Goal: Task Accomplishment & Management: Manage account settings

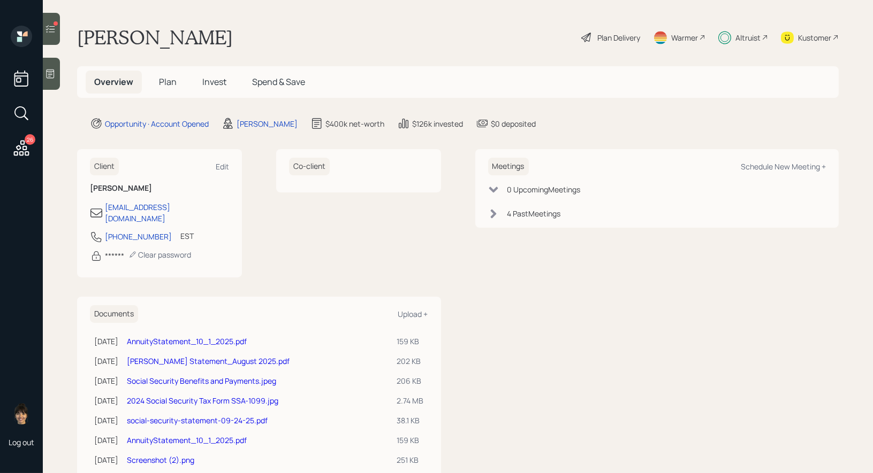
click at [50, 29] on icon at bounding box center [50, 29] width 11 height 11
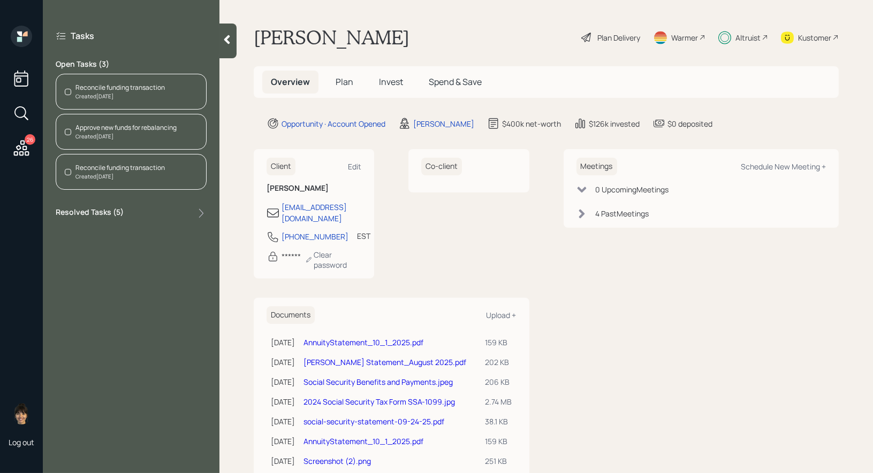
click at [113, 86] on div "Reconcile funding transaction" at bounding box center [119, 88] width 89 height 10
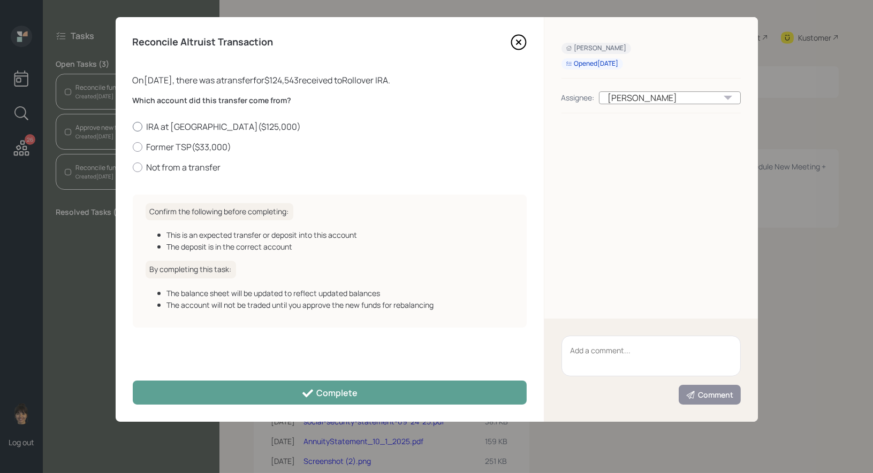
click at [136, 125] on div at bounding box center [138, 127] width 10 height 10
click at [133, 126] on input "IRA at [PERSON_NAME] ( $125,000 )" at bounding box center [132, 126] width 1 height 1
radio input "true"
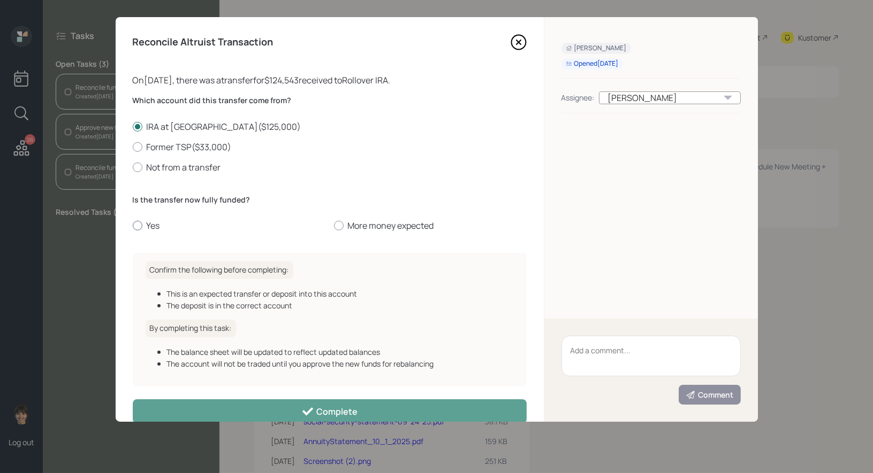
click at [136, 226] on div at bounding box center [138, 226] width 10 height 10
click at [133, 226] on input "Yes" at bounding box center [132, 226] width 1 height 1
radio input "true"
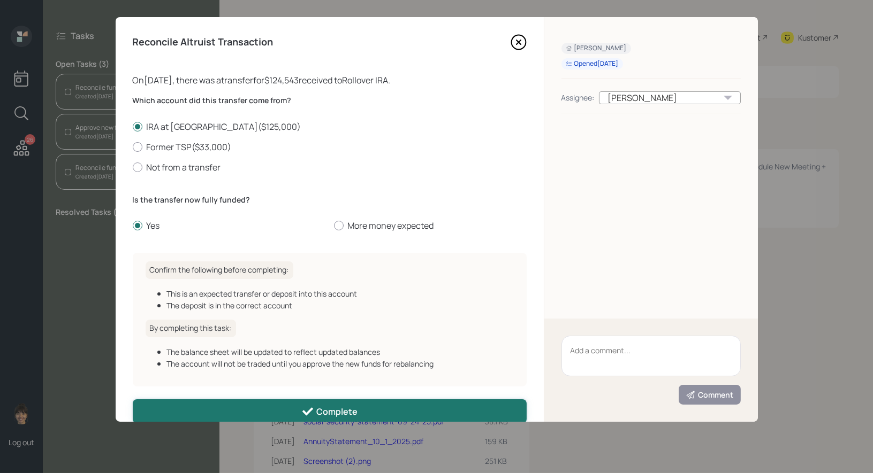
click at [234, 413] on button "Complete" at bounding box center [330, 412] width 394 height 24
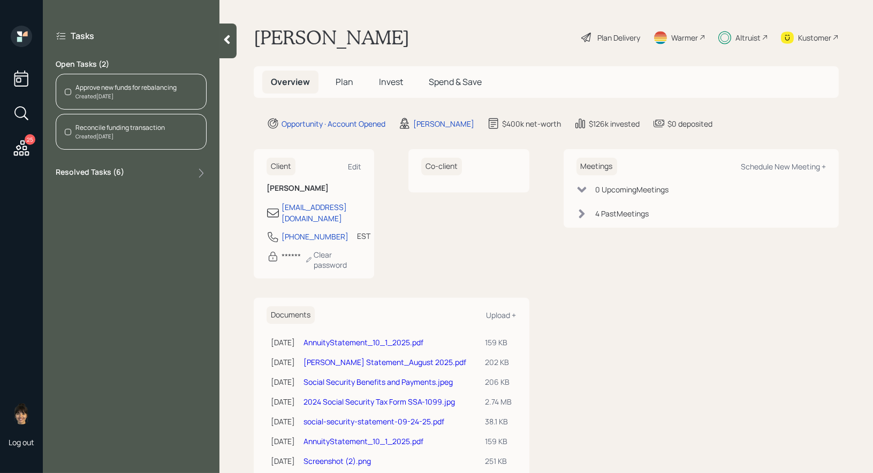
click at [131, 130] on div "Reconcile funding transaction" at bounding box center [119, 128] width 89 height 10
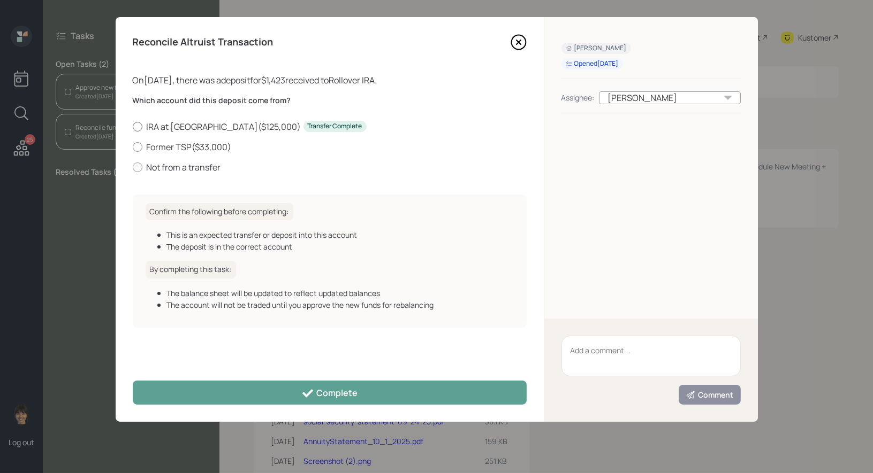
click at [137, 124] on div at bounding box center [138, 127] width 10 height 10
click at [133, 126] on input "IRA at [PERSON_NAME] ( $125,000 ) Transfer Complete" at bounding box center [132, 126] width 1 height 1
radio input "true"
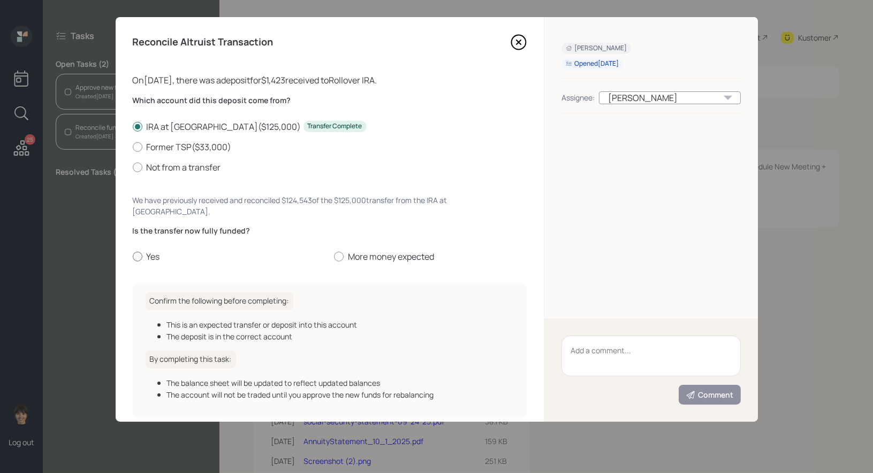
click at [136, 252] on div at bounding box center [138, 257] width 10 height 10
click at [133, 257] on input "Yes" at bounding box center [132, 257] width 1 height 1
radio input "true"
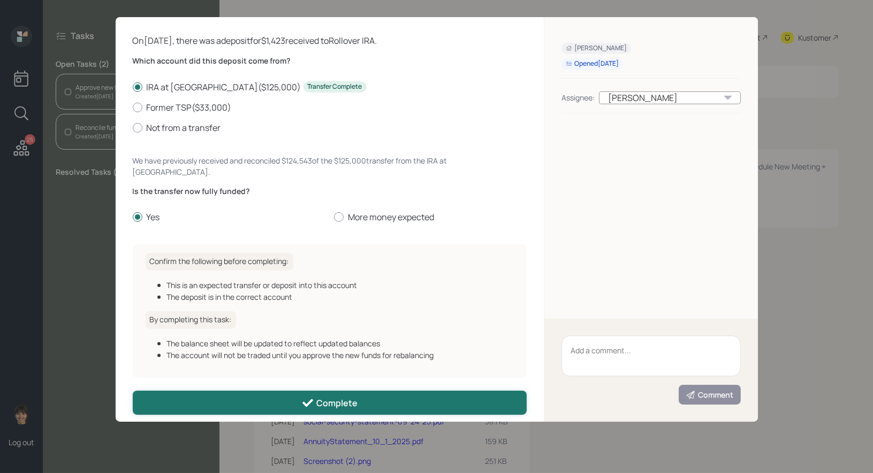
click at [276, 393] on button "Complete" at bounding box center [330, 403] width 394 height 24
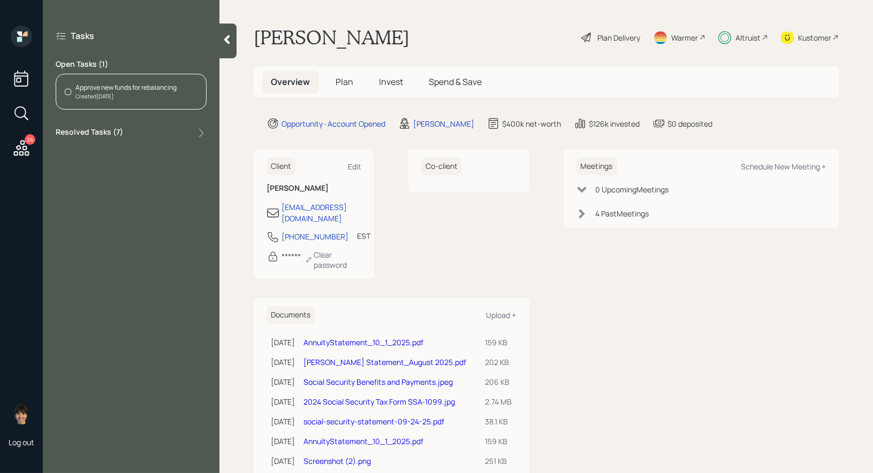
click at [98, 82] on div "Approve new funds for rebalancing Created [DATE]" at bounding box center [131, 92] width 151 height 36
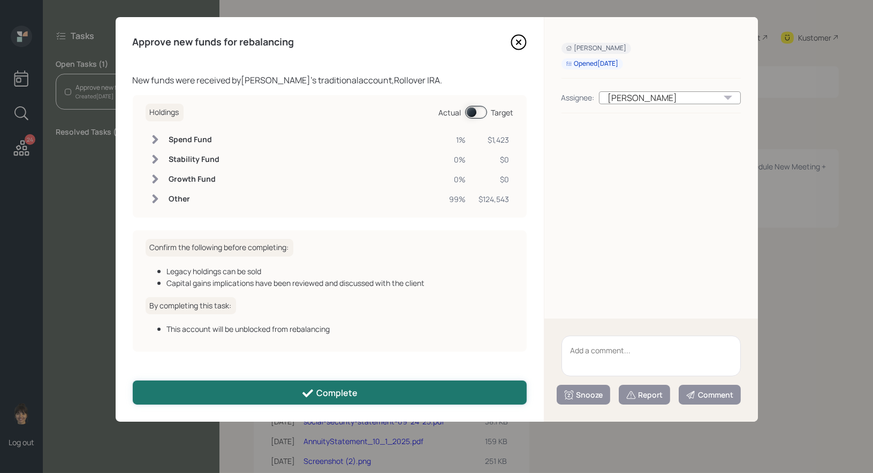
click at [322, 394] on div "Complete" at bounding box center [329, 393] width 56 height 13
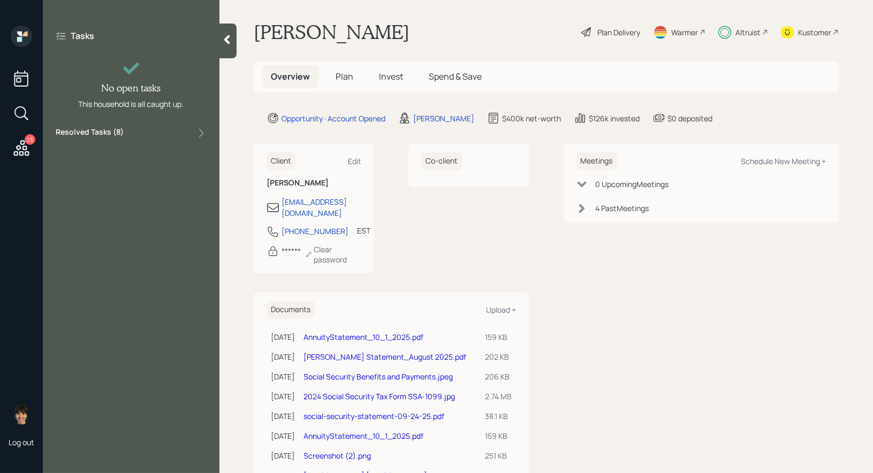
scroll to position [0, 0]
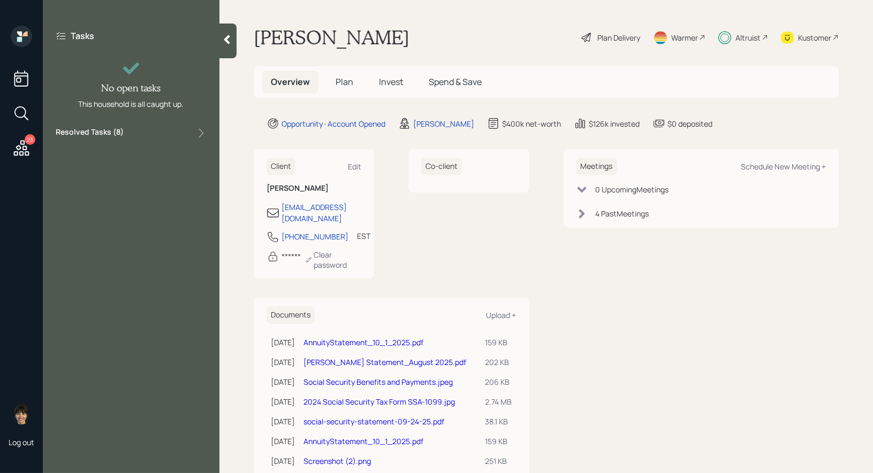
click at [21, 151] on icon at bounding box center [21, 148] width 19 height 19
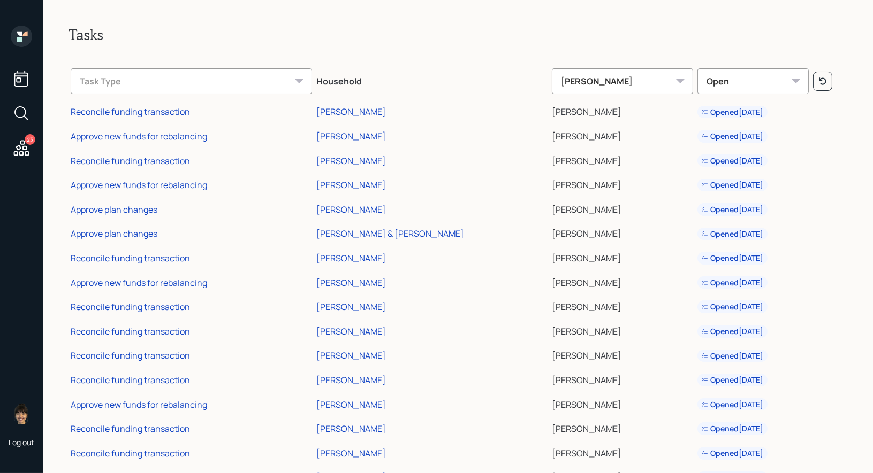
scroll to position [211, 0]
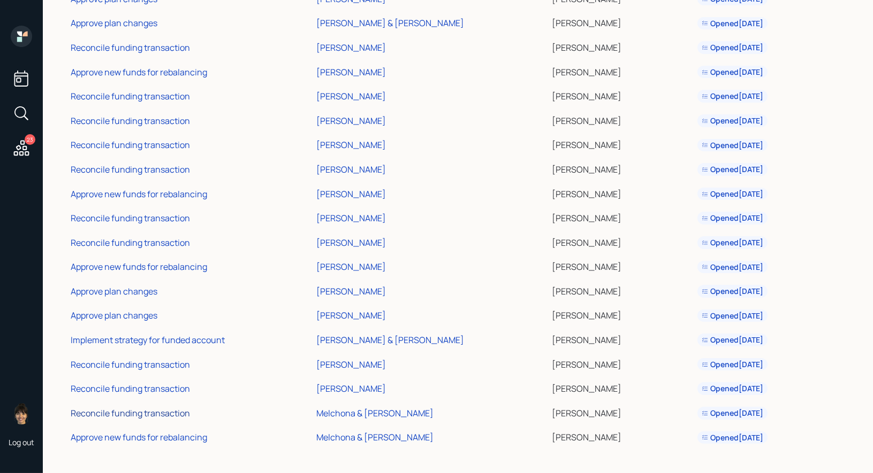
click at [146, 414] on div "Reconcile funding transaction" at bounding box center [130, 414] width 119 height 12
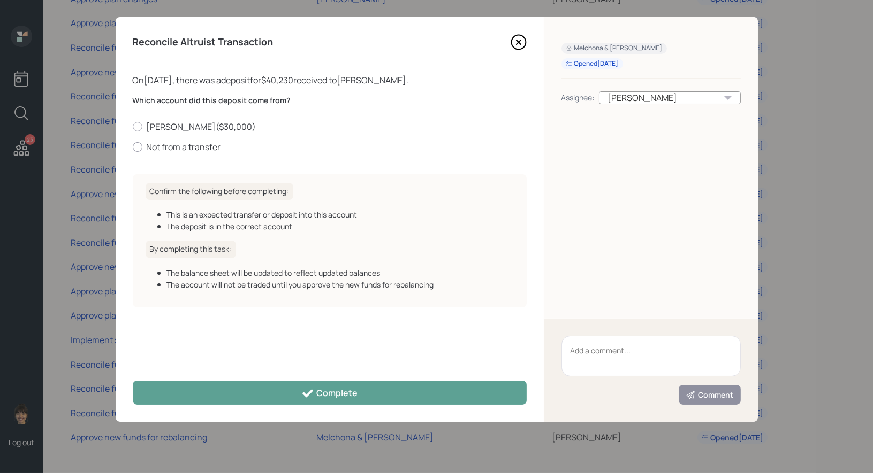
click at [518, 40] on icon at bounding box center [518, 42] width 16 height 16
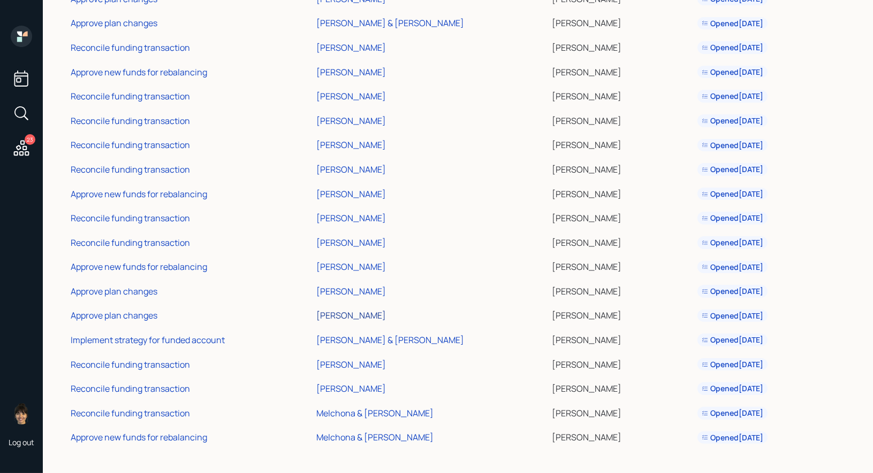
click at [361, 316] on div "[PERSON_NAME]" at bounding box center [351, 316] width 70 height 12
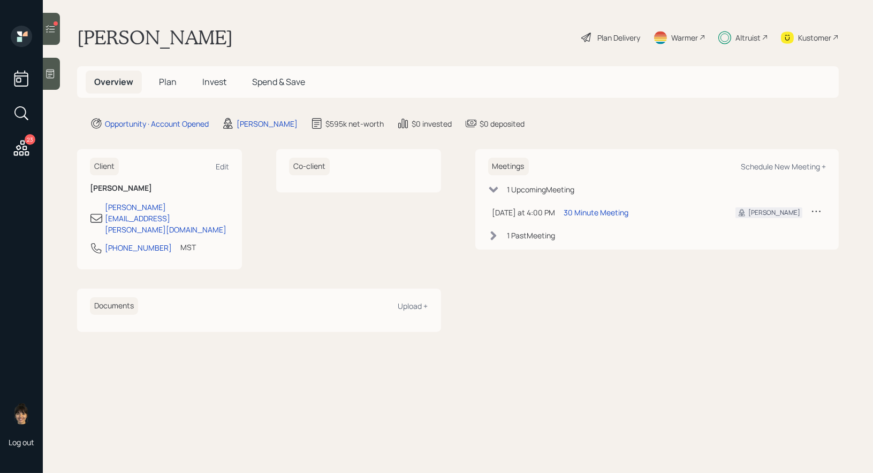
click at [213, 83] on span "Invest" at bounding box center [214, 82] width 24 height 12
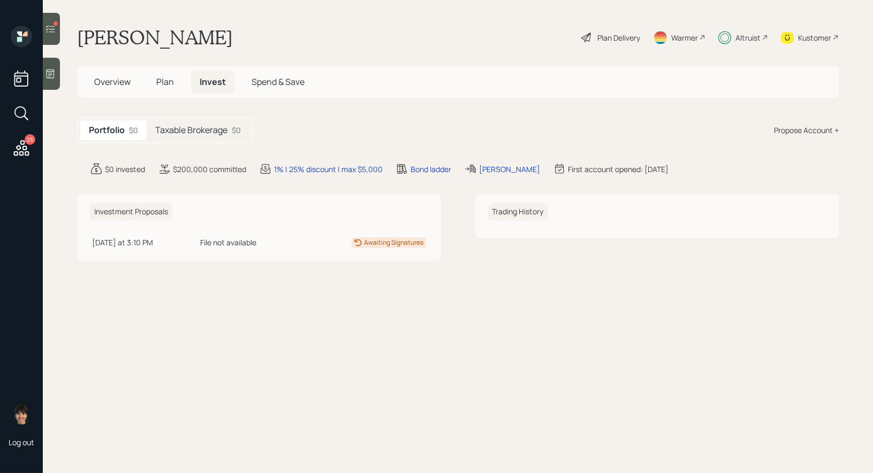
click at [203, 133] on h5 "Taxable Brokerage" at bounding box center [191, 130] width 72 height 10
